Goal: Find specific page/section: Find specific page/section

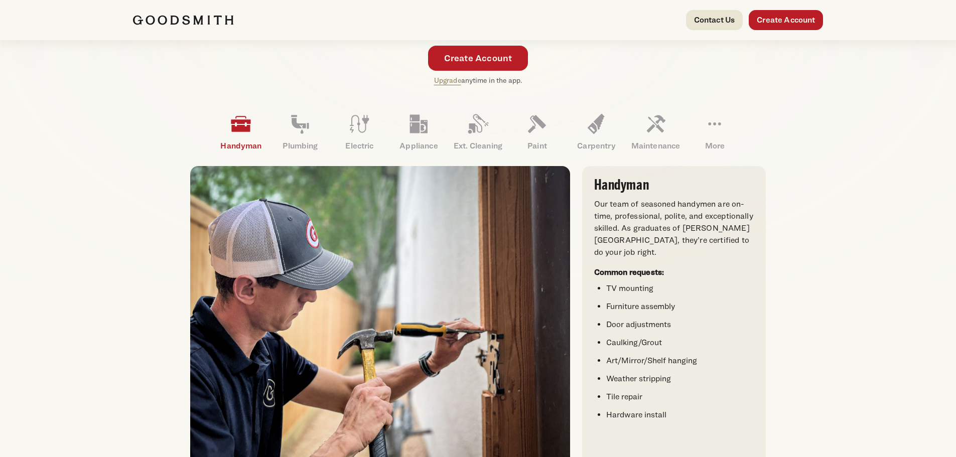
click at [609, 347] on li "Caulking/Grout" at bounding box center [681, 343] width 148 height 12
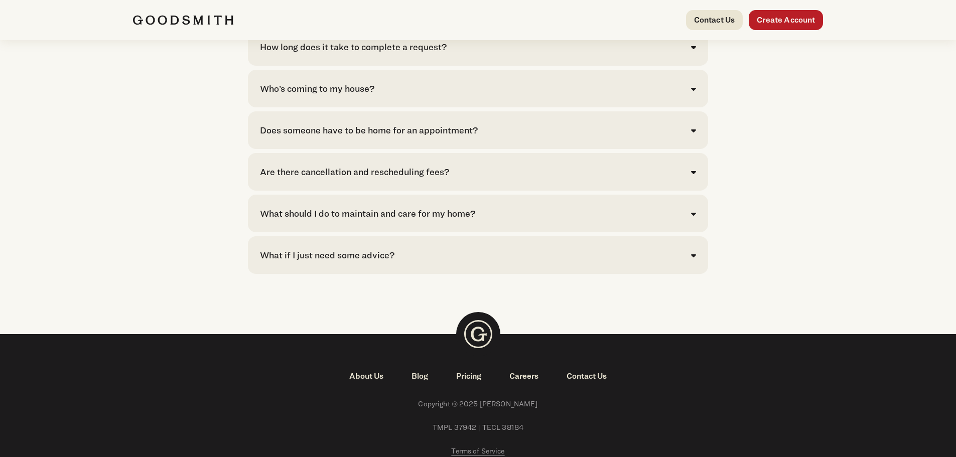
scroll to position [2289, 0]
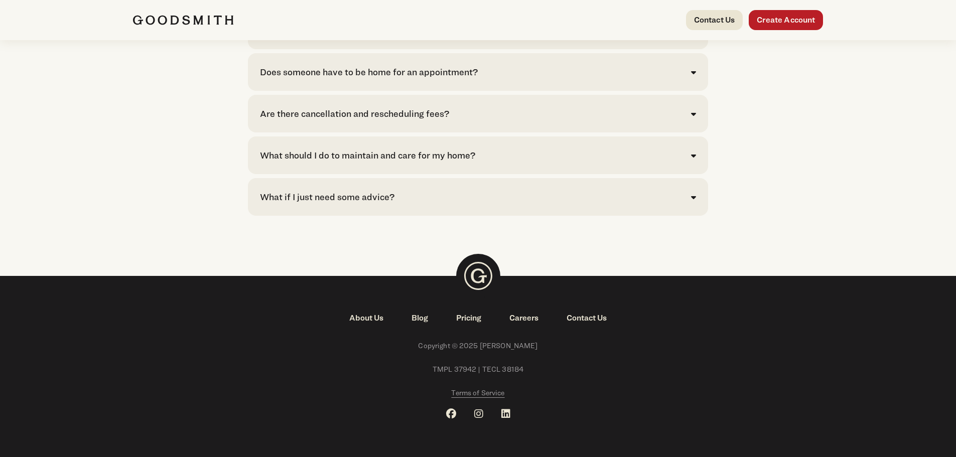
click at [352, 318] on link "About Us" at bounding box center [366, 318] width 62 height 12
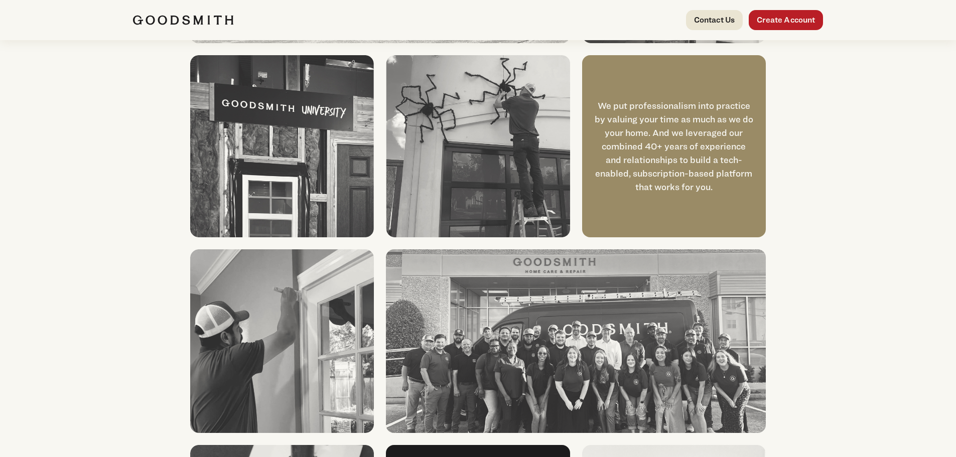
scroll to position [1004, 0]
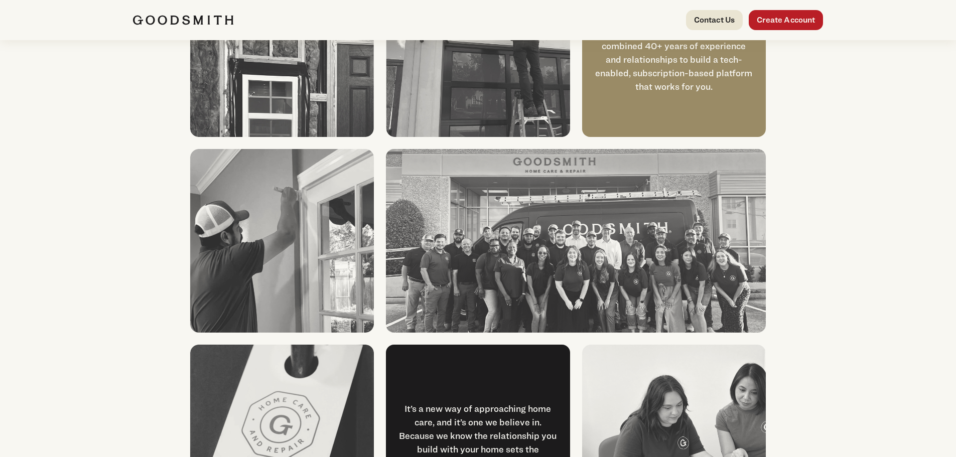
click at [609, 258] on img at bounding box center [576, 241] width 380 height 184
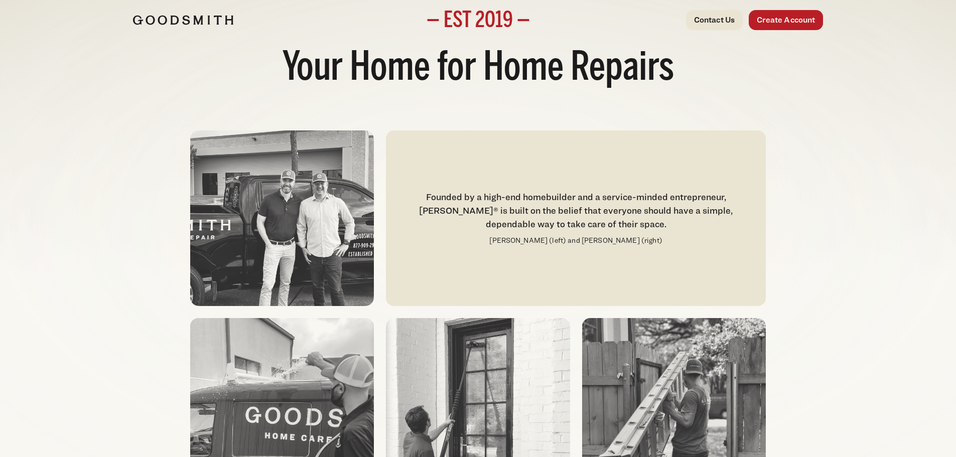
scroll to position [0, 0]
